Goal: Navigation & Orientation: Find specific page/section

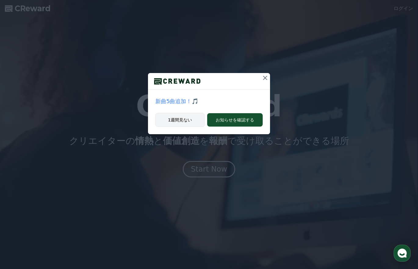
click at [191, 122] on button "1週間見ない" at bounding box center [179, 120] width 49 height 14
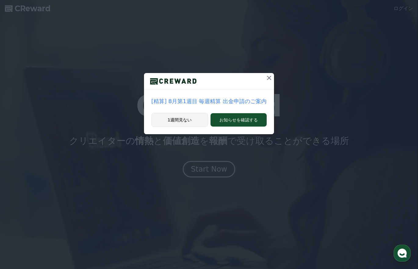
click at [191, 122] on button "1週間見ない" at bounding box center [179, 120] width 57 height 14
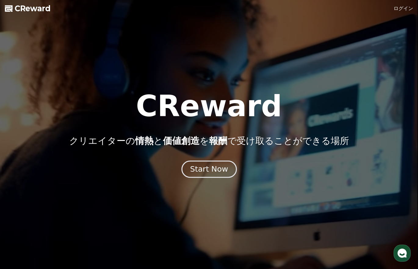
click at [212, 168] on div "Start Now" at bounding box center [209, 169] width 38 height 10
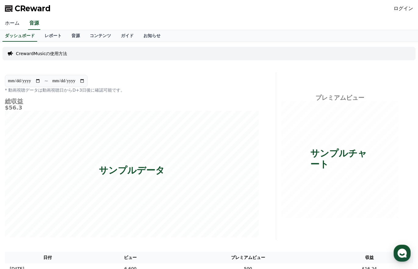
click at [12, 24] on link "ホーム" at bounding box center [12, 23] width 24 height 13
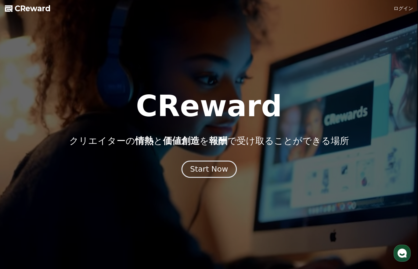
click at [215, 168] on div "Start Now" at bounding box center [209, 169] width 38 height 10
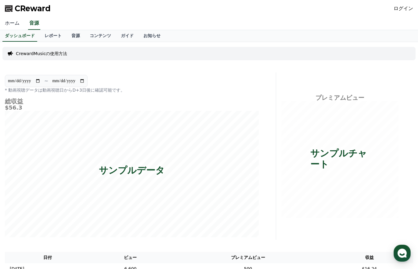
click at [12, 21] on link "ホーム" at bounding box center [12, 23] width 24 height 13
